Goal: Transaction & Acquisition: Purchase product/service

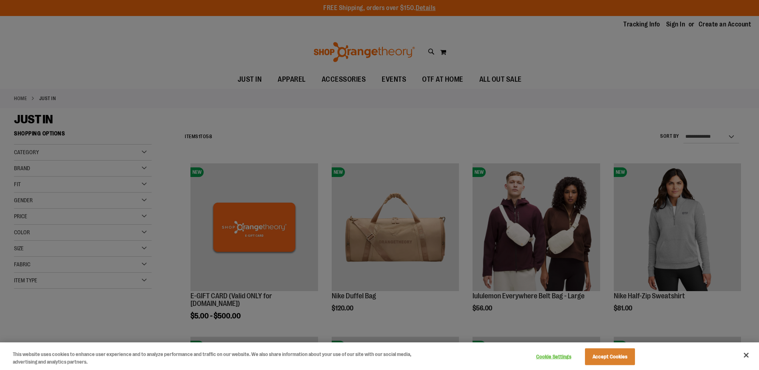
type input "**********"
click at [748, 359] on button "Close" at bounding box center [746, 355] width 18 height 18
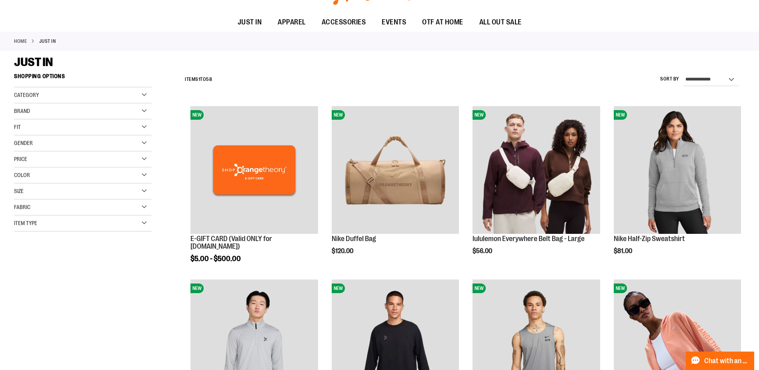
scroll to position [200, 0]
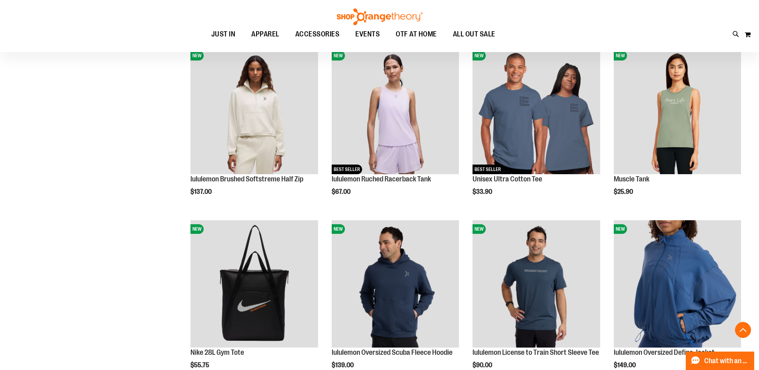
scroll to position [640, 0]
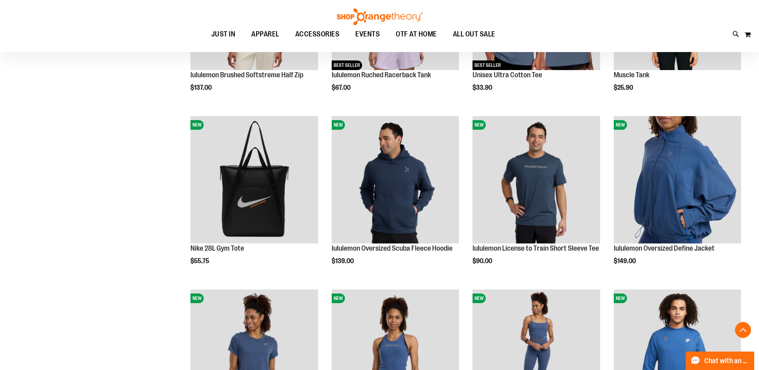
scroll to position [840, 0]
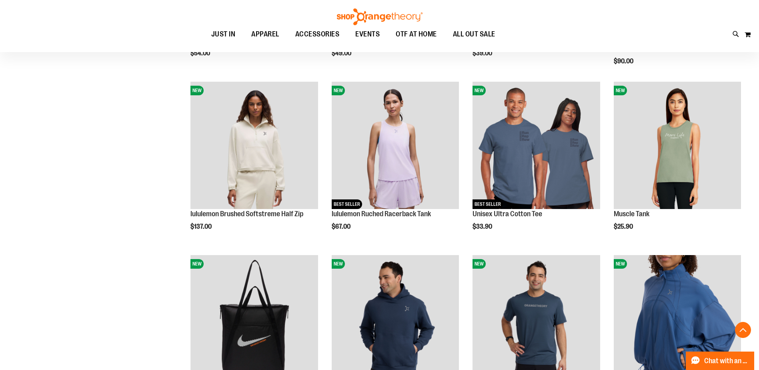
scroll to position [600, 0]
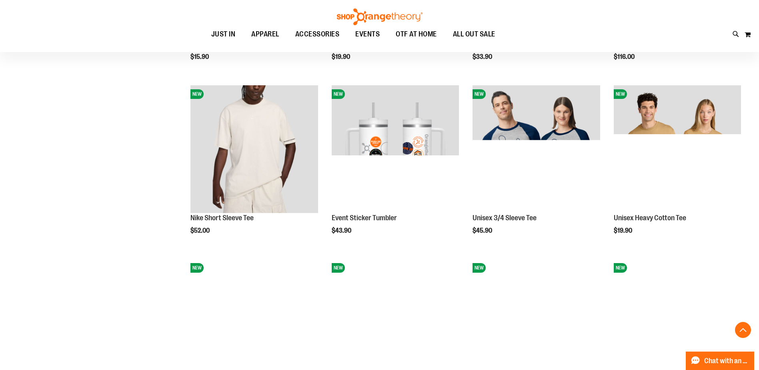
scroll to position [1480, 0]
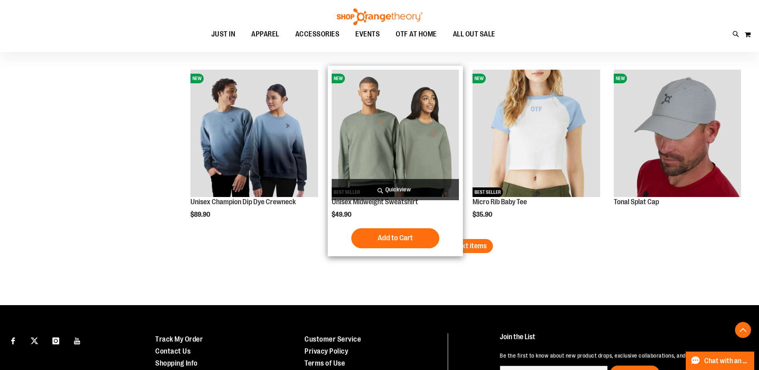
click at [416, 138] on img "product" at bounding box center [395, 133] width 127 height 127
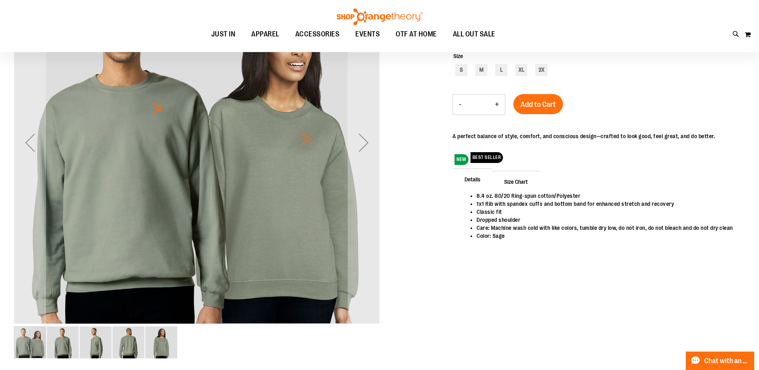
scroll to position [160, 0]
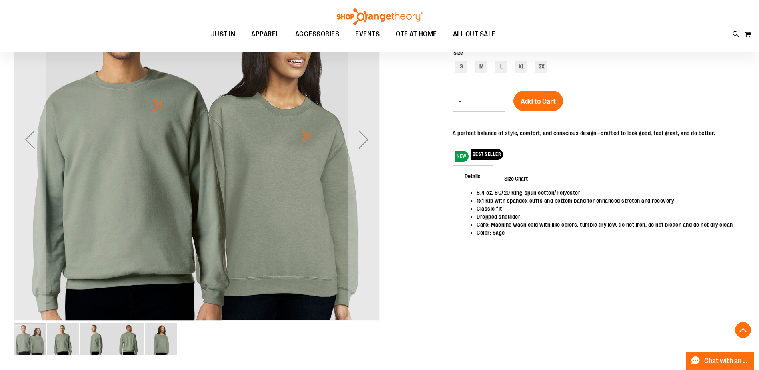
type input "**********"
click at [132, 340] on img "image 4 of 5" at bounding box center [128, 339] width 32 height 32
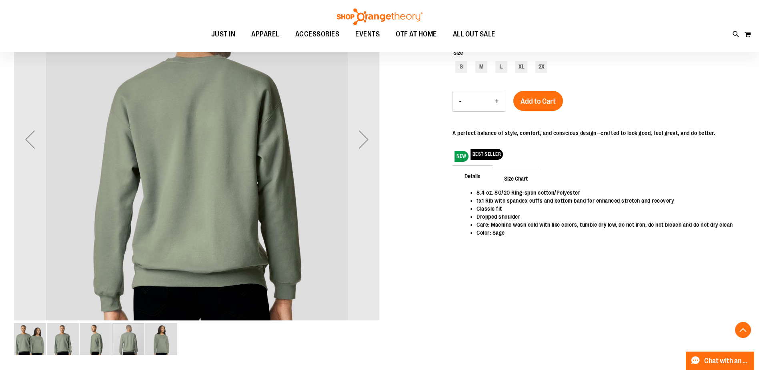
click at [57, 341] on img "image 2 of 5" at bounding box center [63, 339] width 32 height 32
